Goal: Information Seeking & Learning: Learn about a topic

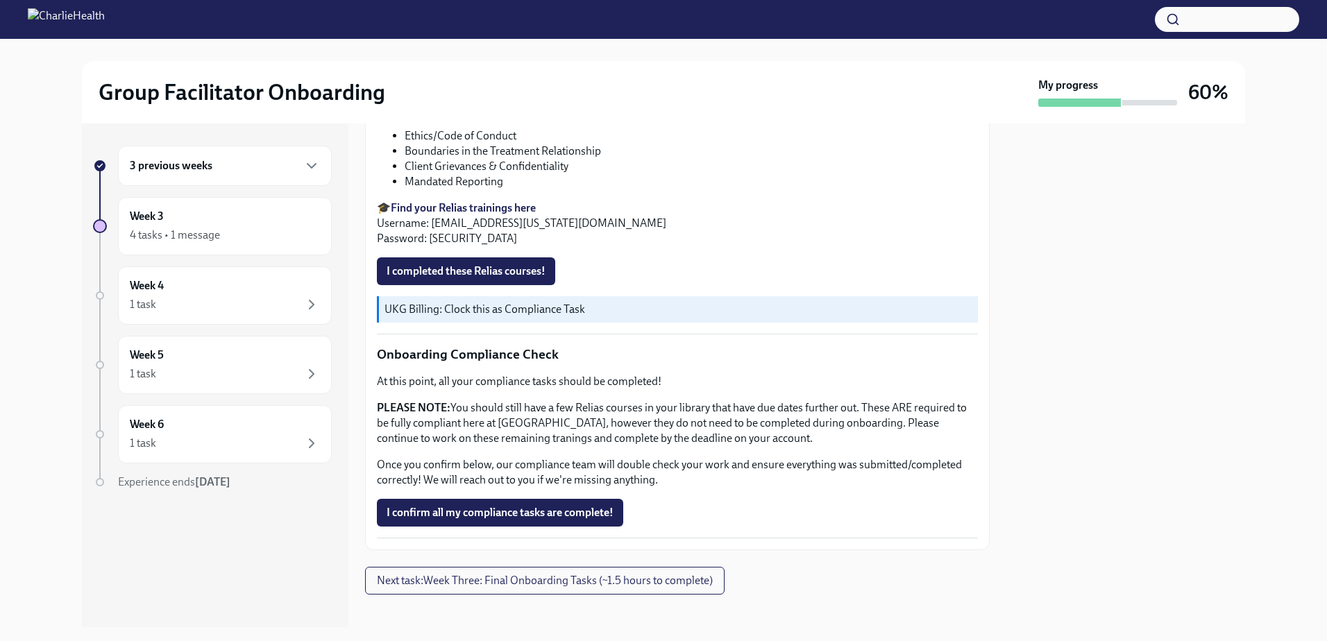
scroll to position [753, 0]
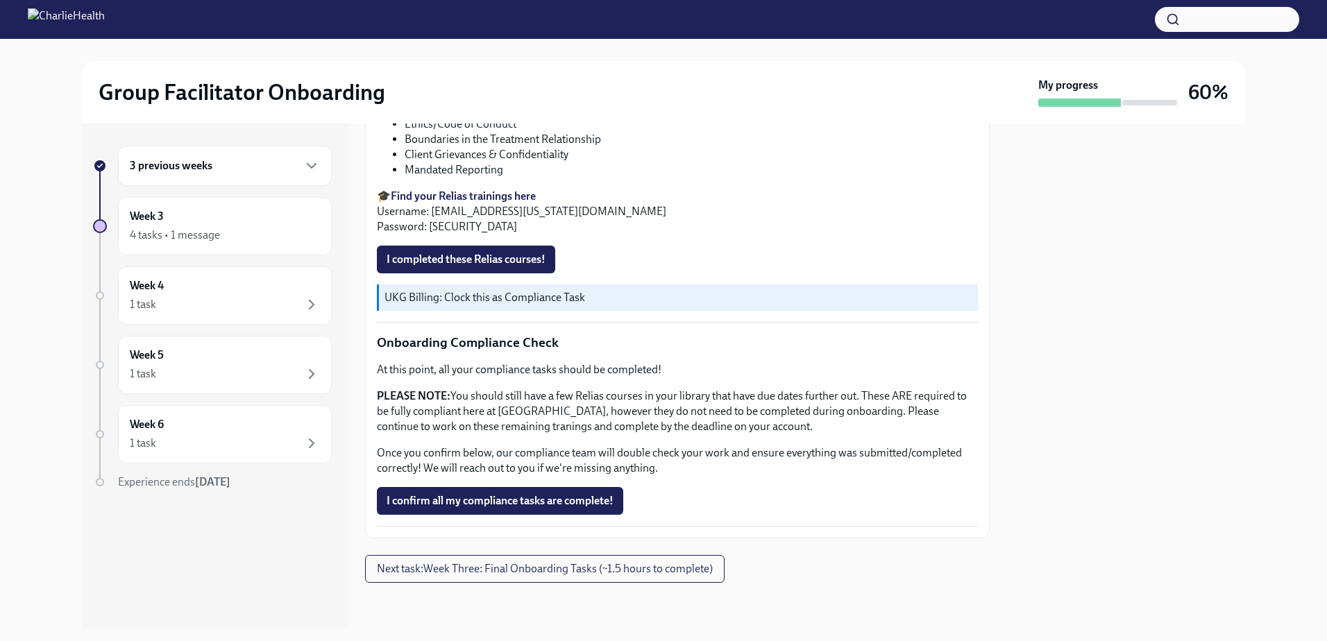
click at [486, 196] on strong "Find your Relias trainings here" at bounding box center [463, 195] width 145 height 13
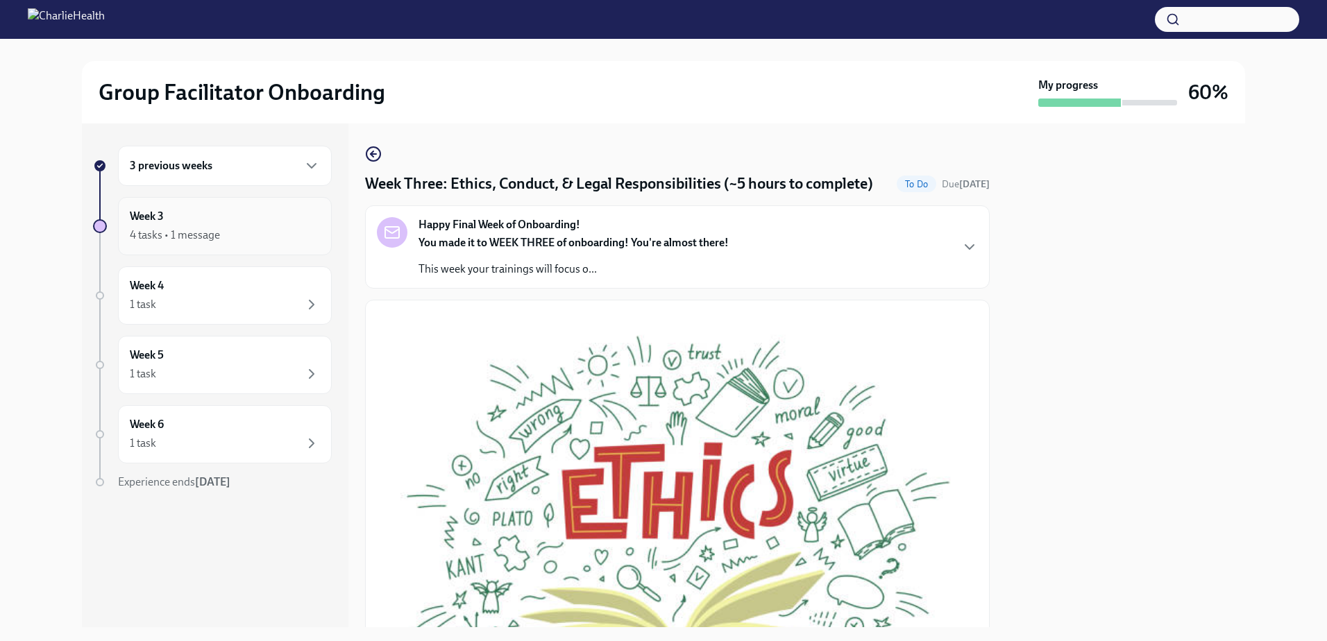
click at [264, 222] on div "Week 3 4 tasks • 1 message" at bounding box center [225, 226] width 190 height 35
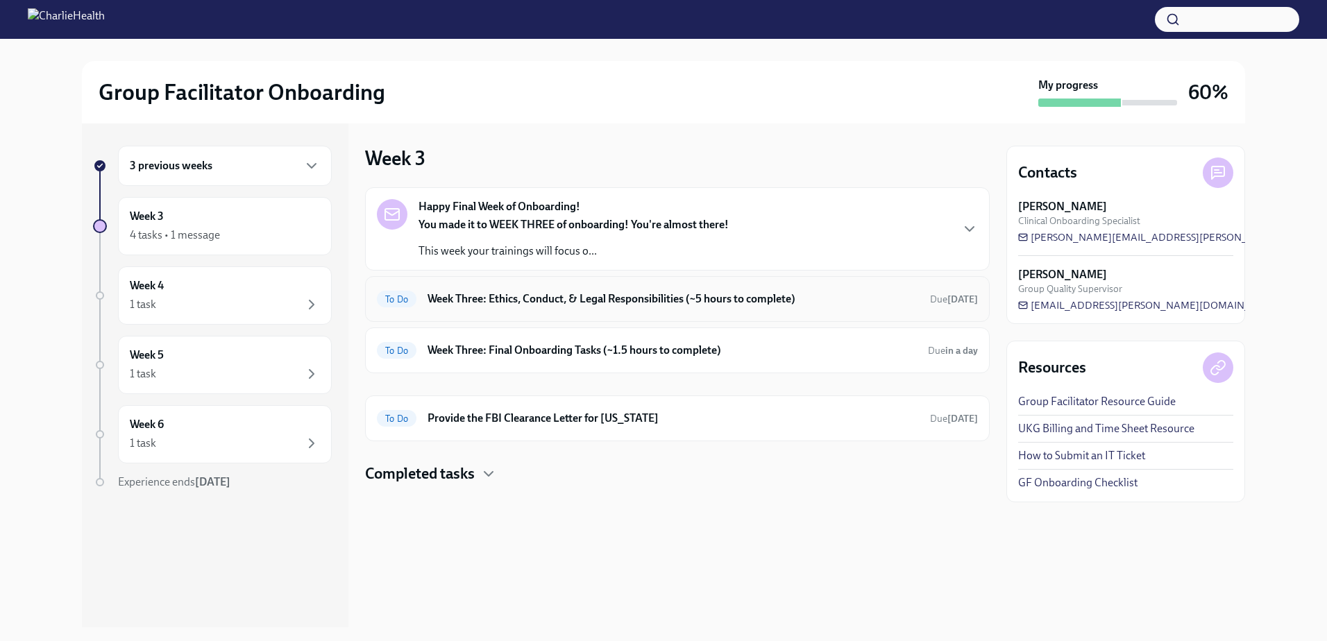
click at [565, 295] on h6 "Week Three: Ethics, Conduct, & Legal Responsibilities (~5 hours to complete)" at bounding box center [672, 298] width 491 height 15
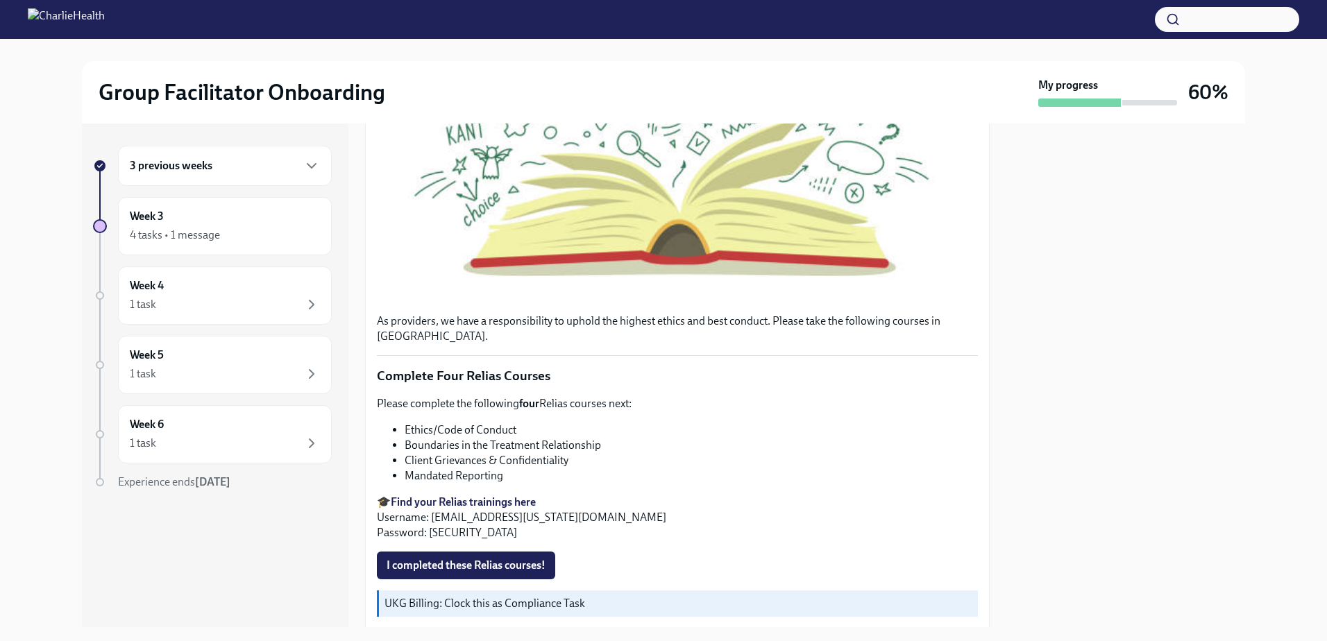
scroll to position [624, 0]
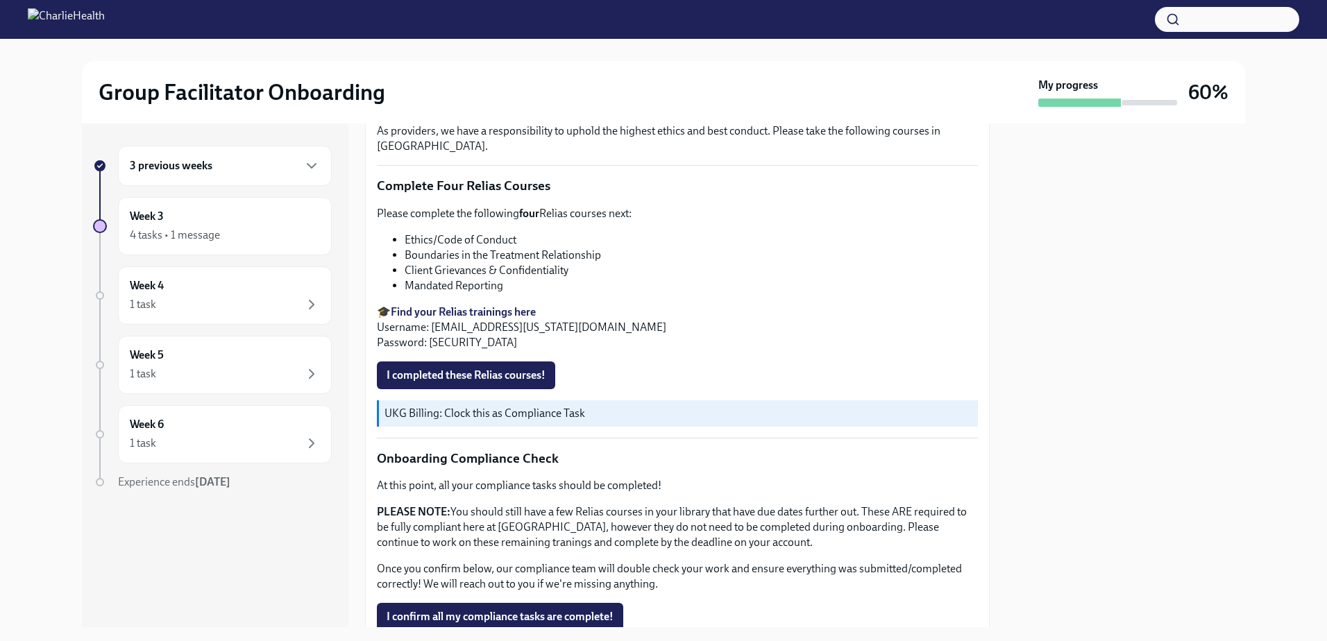
click at [495, 318] on strong "Find your Relias trainings here" at bounding box center [463, 311] width 145 height 13
